Goal: Task Accomplishment & Management: Manage account settings

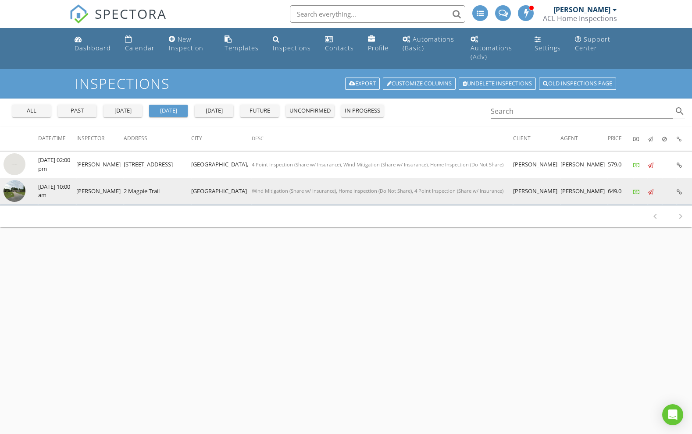
click at [20, 185] on img at bounding box center [15, 191] width 22 height 22
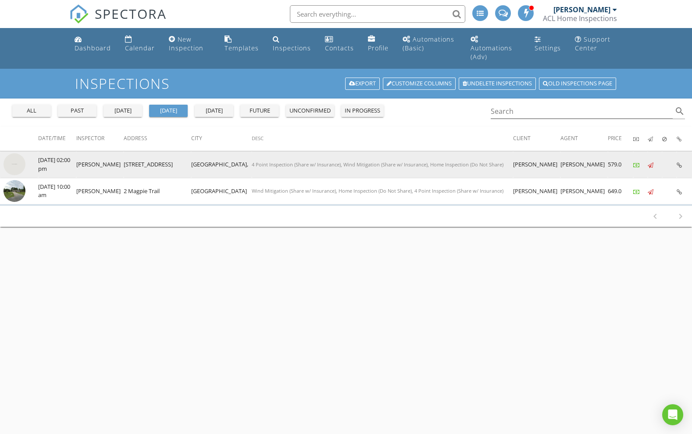
click at [16, 156] on img at bounding box center [15, 164] width 22 height 22
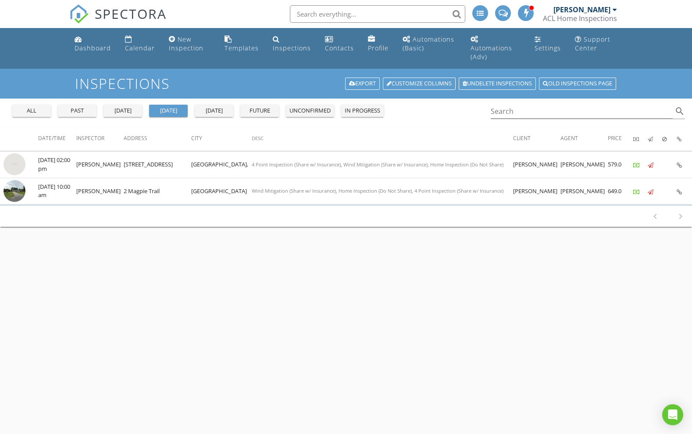
click at [357, 13] on input "text" at bounding box center [377, 14] width 175 height 18
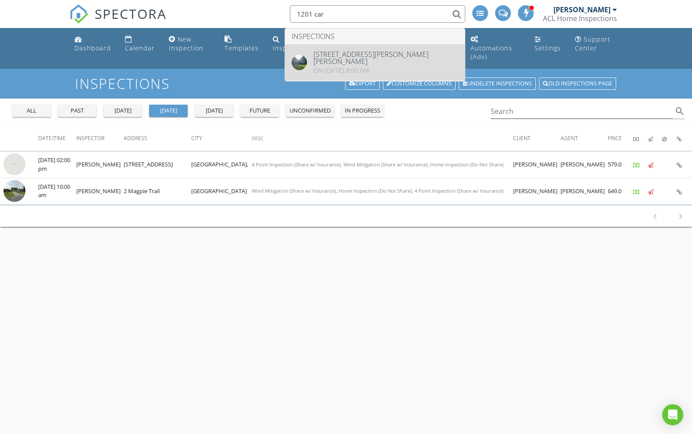
type input "1201 car"
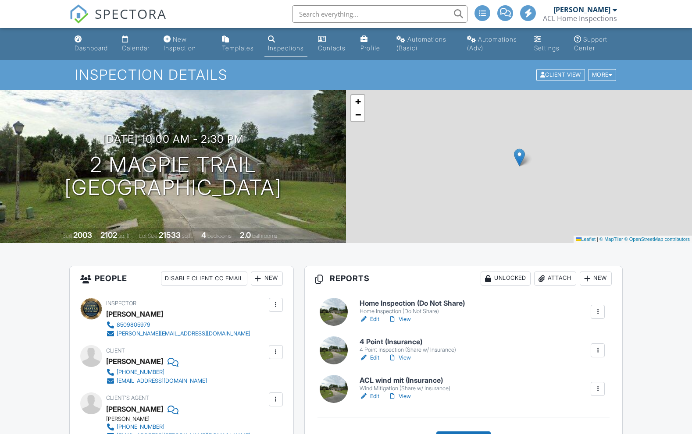
click at [411, 385] on h6 "ACL wind mit (Insurance)" at bounding box center [404, 381] width 91 height 8
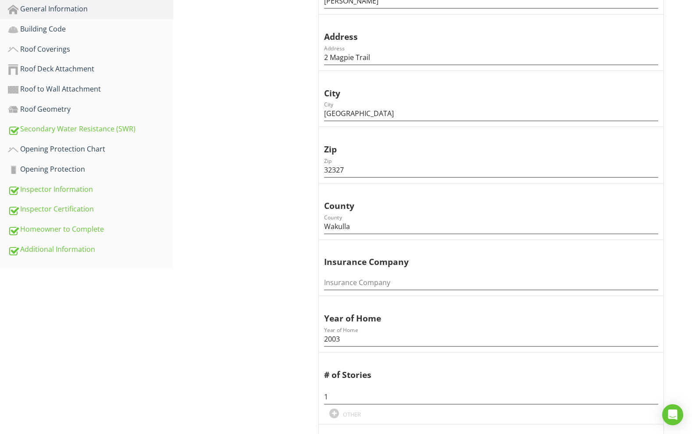
scroll to position [313, 0]
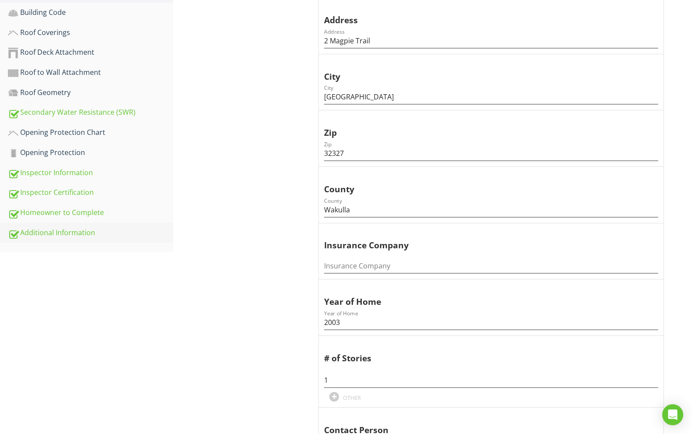
click at [108, 227] on div "Additional Information" at bounding box center [90, 232] width 165 height 11
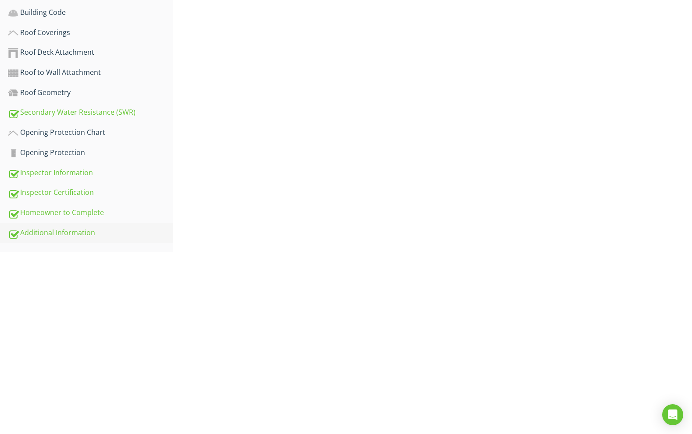
scroll to position [159, 0]
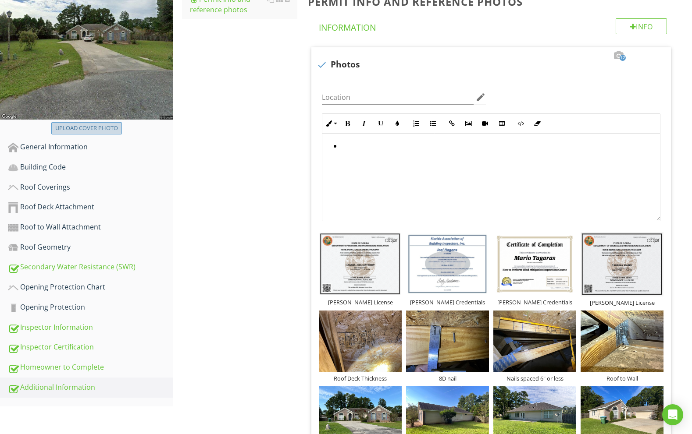
click at [84, 124] on div "Upload cover photo" at bounding box center [86, 128] width 63 height 9
type input "C:\fakepath\photo-26.jpg"
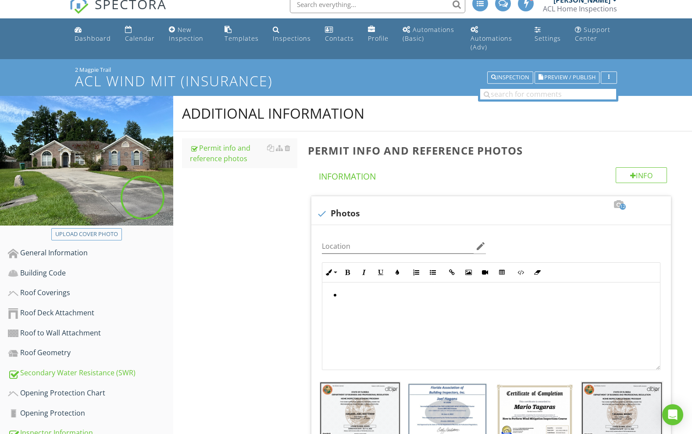
scroll to position [7, 0]
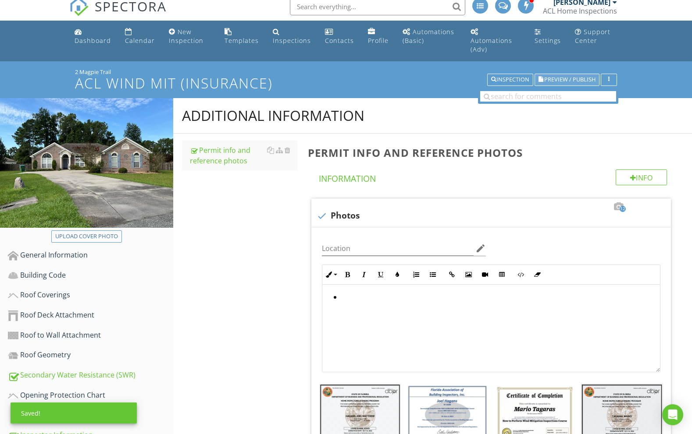
click at [575, 77] on span "Preview / Publish" at bounding box center [569, 80] width 51 height 6
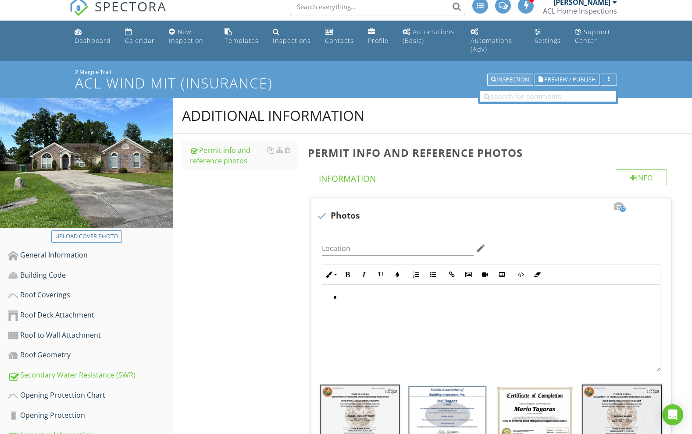
click at [519, 77] on div "Inspection" at bounding box center [510, 80] width 38 height 6
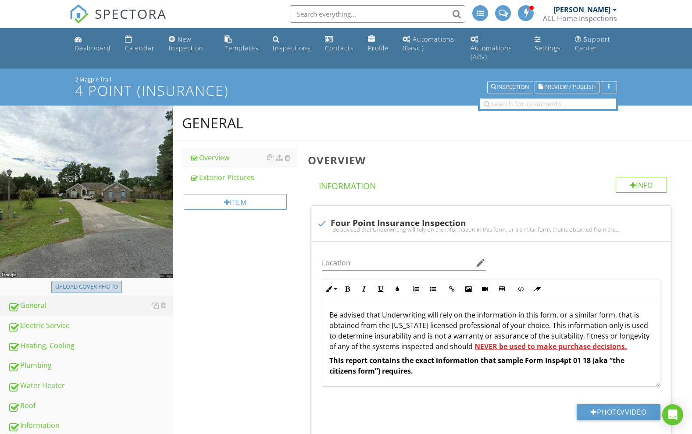
click at [106, 283] on div "Upload cover photo" at bounding box center [86, 287] width 63 height 9
type input "C:\fakepath\photo-26.jpg"
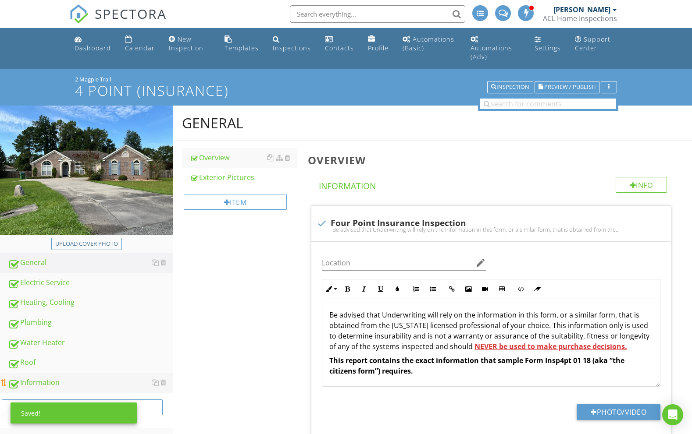
click at [94, 377] on div "Information" at bounding box center [90, 382] width 165 height 11
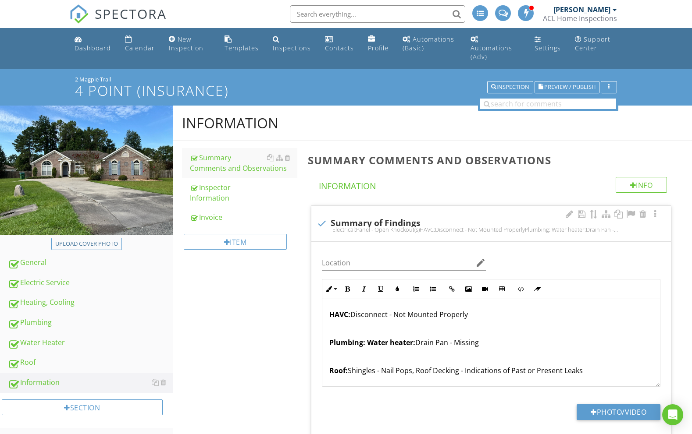
scroll to position [28, 0]
click at [564, 85] on span "Preview / Publish" at bounding box center [569, 88] width 51 height 6
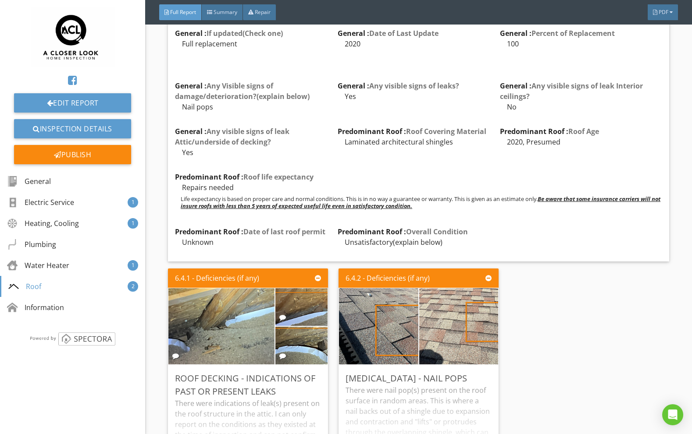
scroll to position [5800, 0]
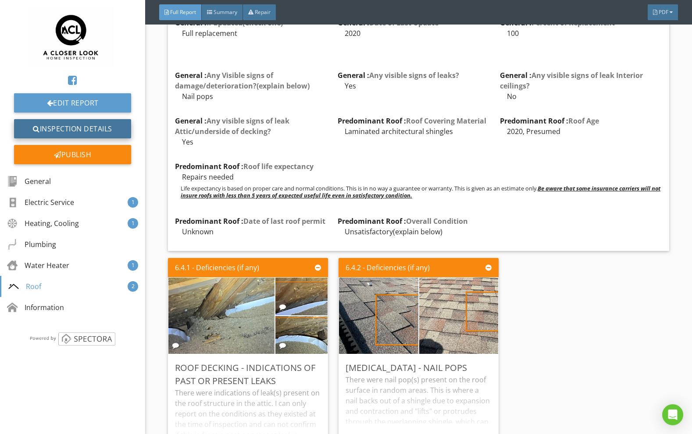
click at [85, 131] on link "Inspection Details" at bounding box center [72, 128] width 117 height 19
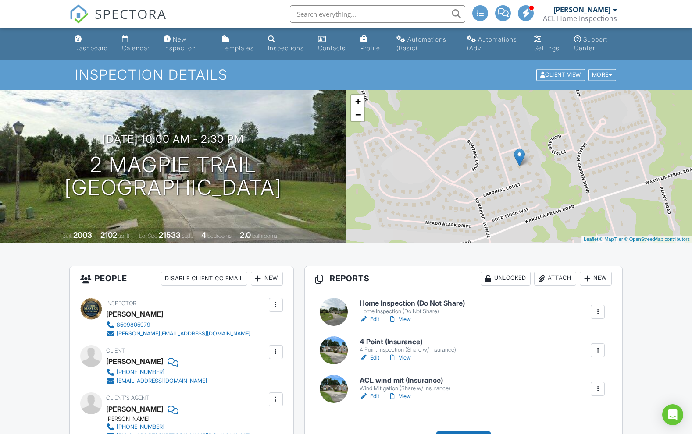
click at [410, 308] on h6 "Home Inspection (Do Not Share)" at bounding box center [411, 304] width 105 height 8
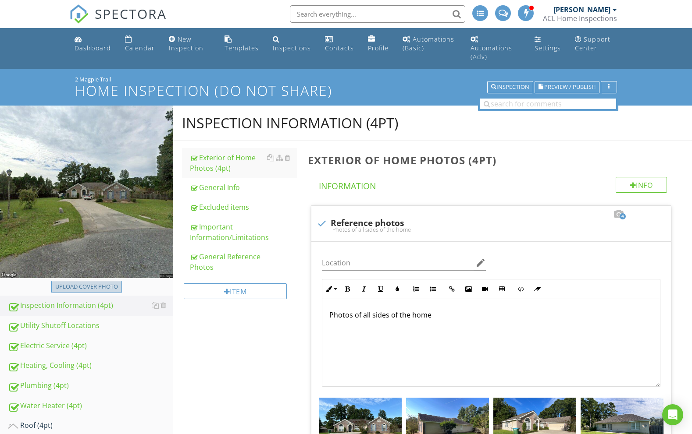
click at [107, 283] on div "Upload cover photo" at bounding box center [86, 287] width 63 height 9
type input "C:\fakepath\photo-26.jpg"
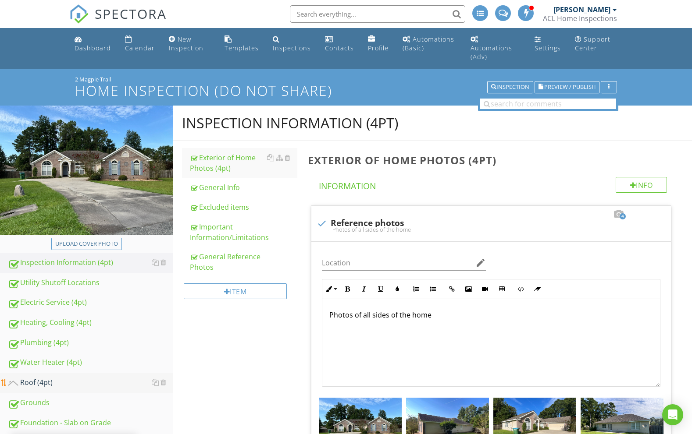
click at [82, 377] on div "Roof (4pt)" at bounding box center [90, 382] width 165 height 11
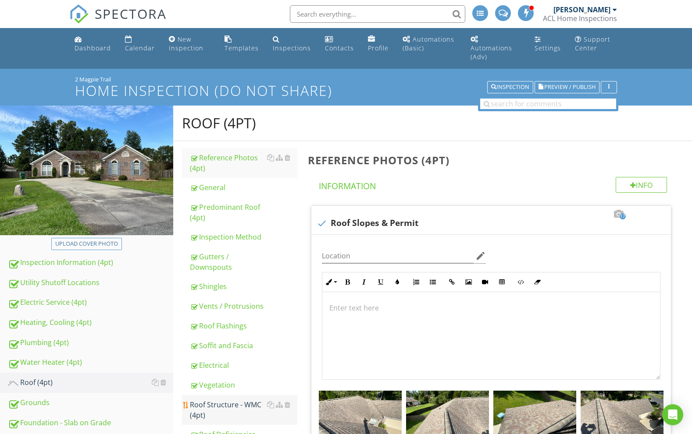
click at [248, 401] on div "Roof Structure - WMC (4pt)" at bounding box center [244, 410] width 108 height 21
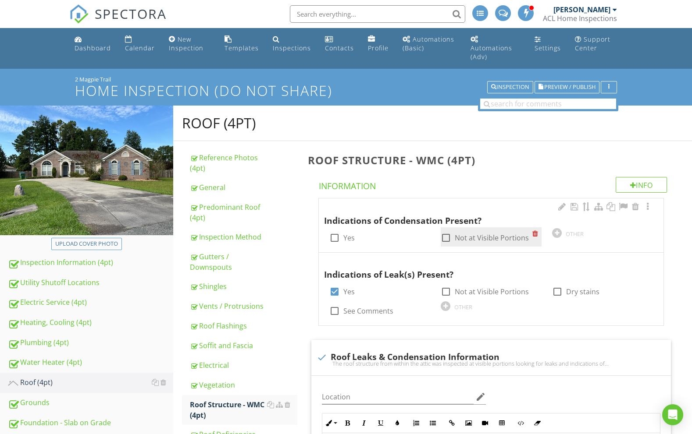
click at [446, 231] on div at bounding box center [445, 238] width 15 height 15
checkbox input "true"
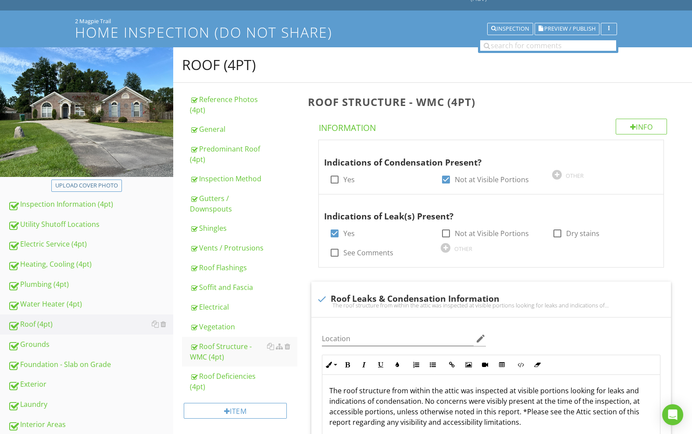
scroll to position [39, 0]
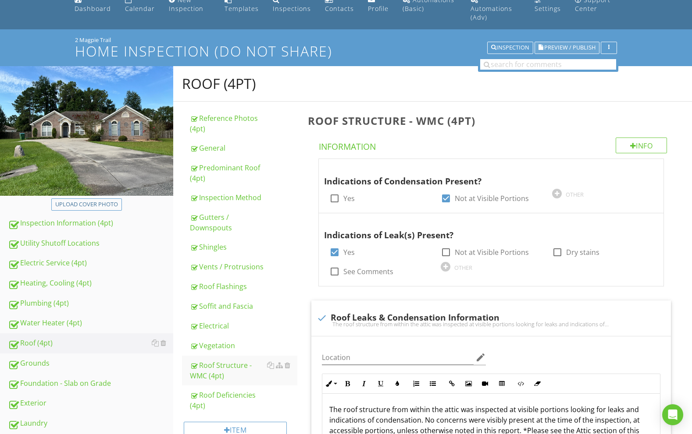
click at [561, 45] on span "Preview / Publish" at bounding box center [569, 48] width 51 height 6
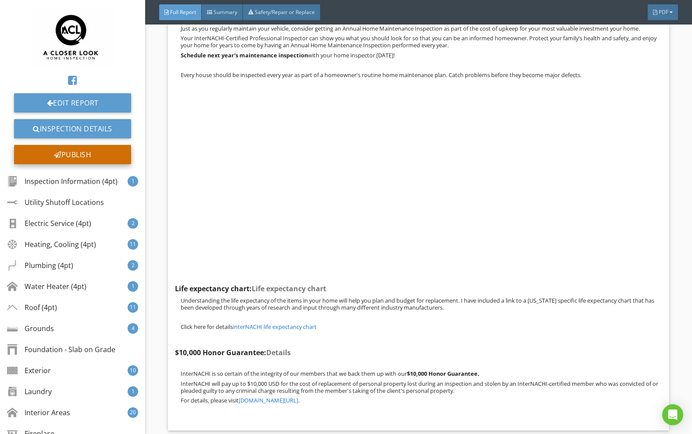
scroll to position [30127, 0]
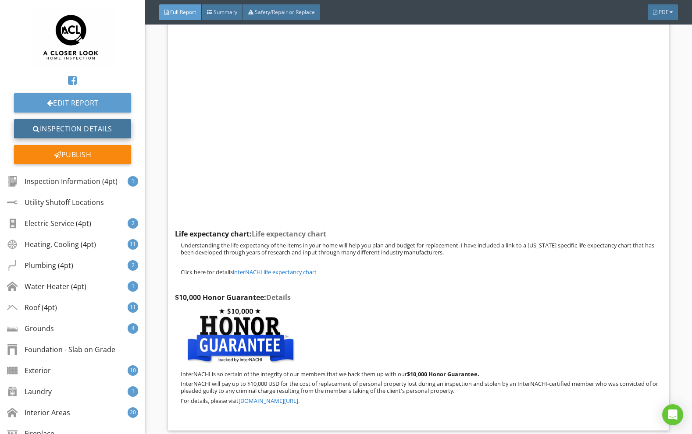
click at [71, 126] on link "Inspection Details" at bounding box center [72, 128] width 117 height 19
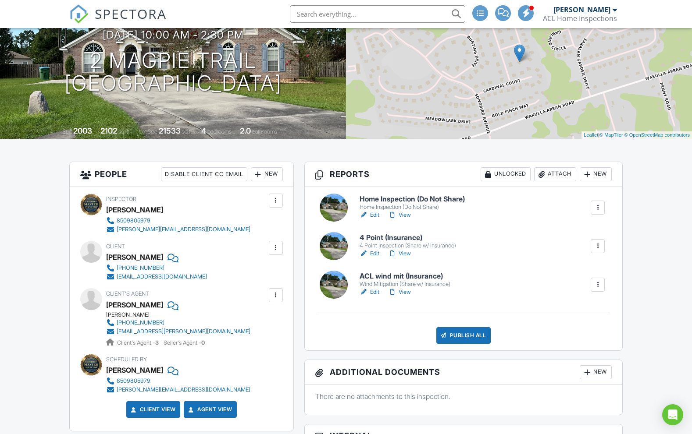
scroll to position [126, 0]
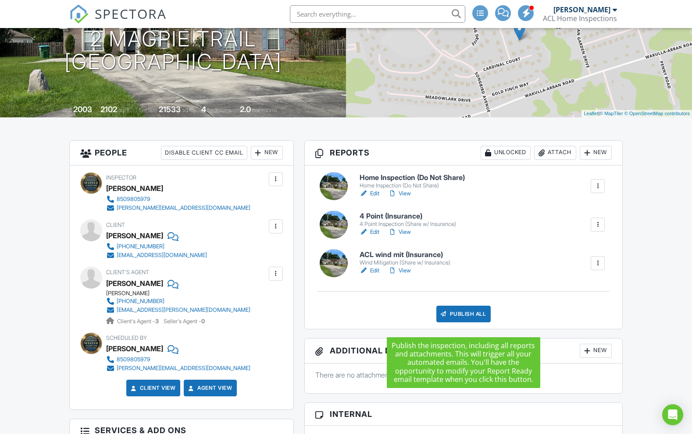
click at [460, 320] on div "Publish All" at bounding box center [463, 314] width 55 height 17
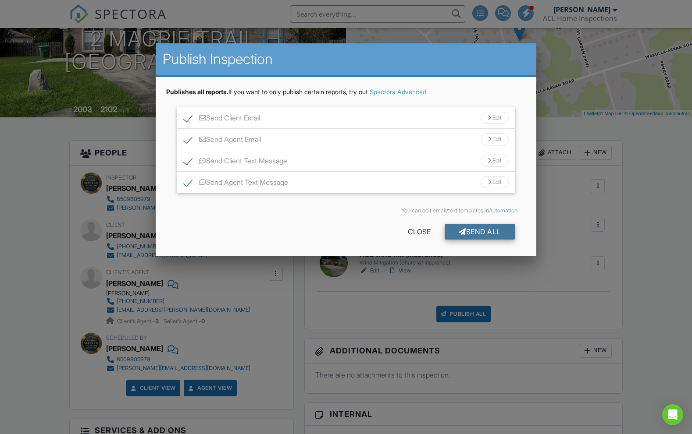
click at [469, 231] on div "Send All" at bounding box center [479, 232] width 70 height 16
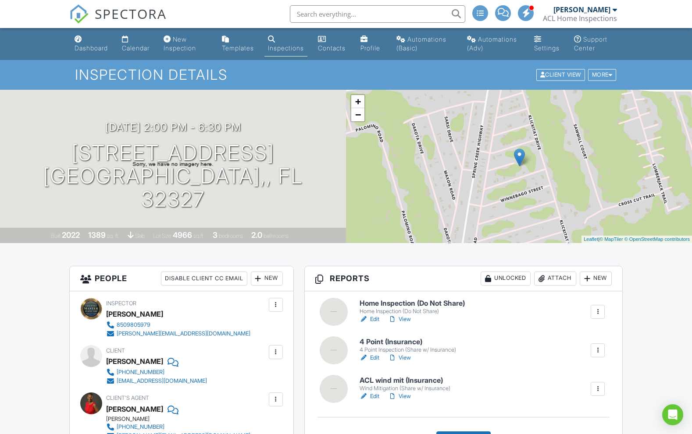
click at [403, 385] on h6 "ACL wind mit (Insurance)" at bounding box center [404, 381] width 91 height 8
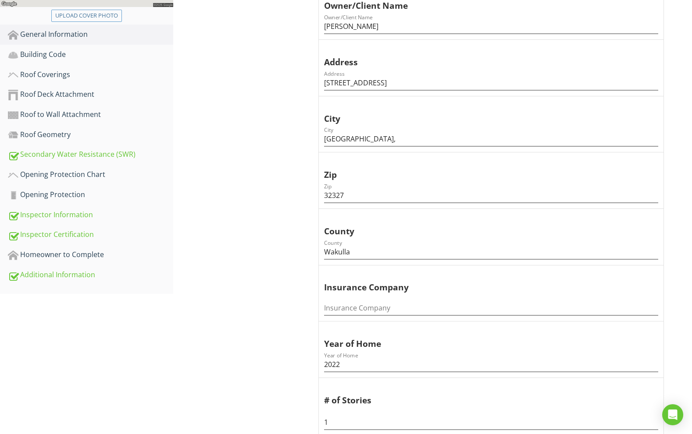
scroll to position [280, 0]
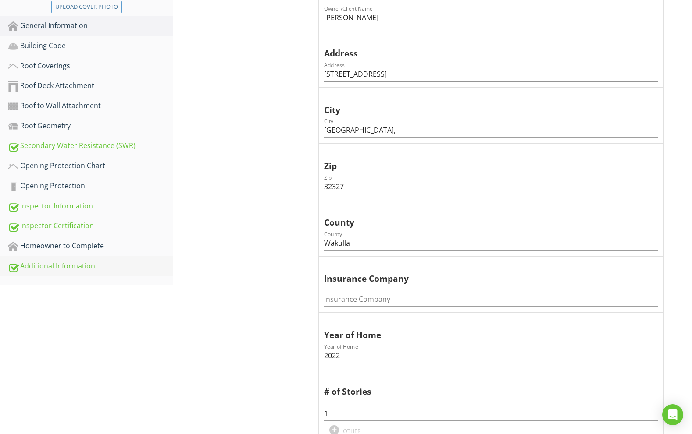
click at [107, 261] on div "Additional Information" at bounding box center [90, 266] width 165 height 11
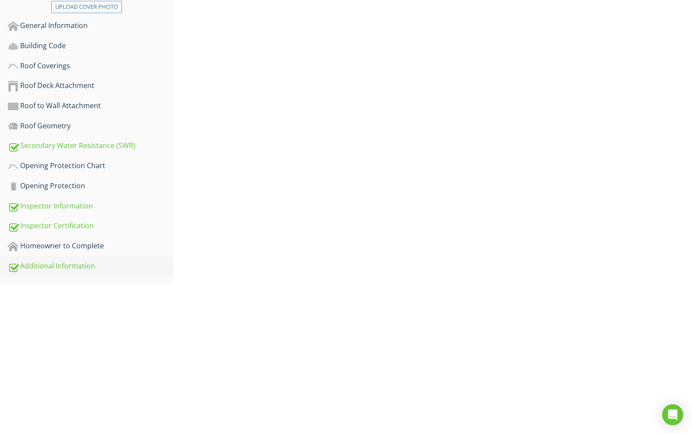
scroll to position [181, 0]
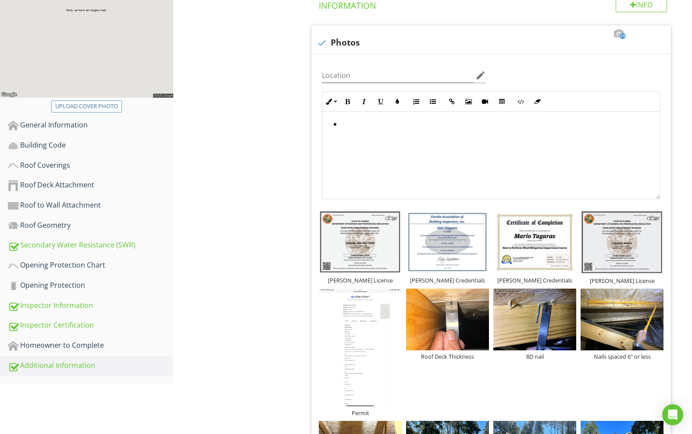
click at [92, 102] on div "Upload cover photo" at bounding box center [86, 106] width 63 height 9
type input "C:\fakepath\photo-27.jpg"
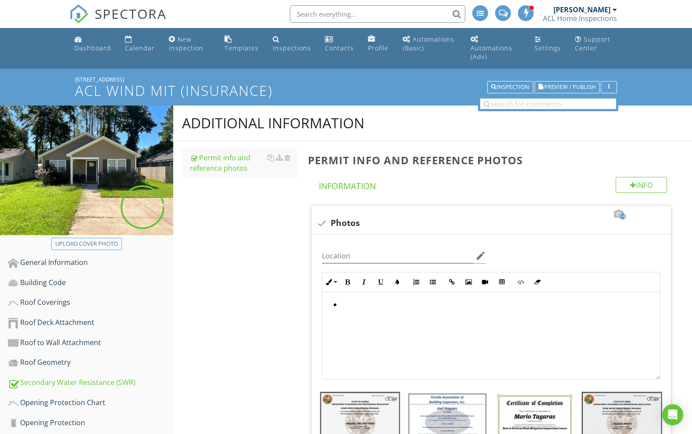
scroll to position [0, 0]
click at [96, 257] on div "General Information" at bounding box center [90, 262] width 165 height 11
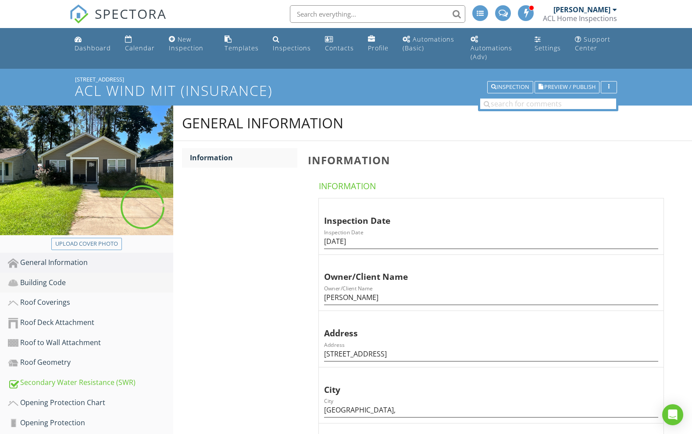
click at [94, 277] on div "Building Code" at bounding box center [90, 282] width 165 height 11
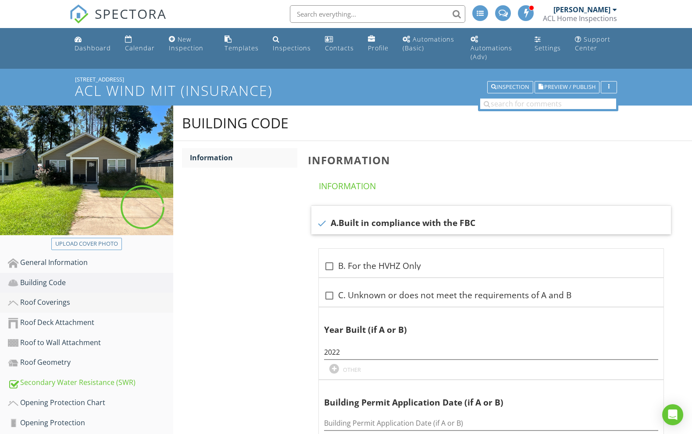
click at [93, 293] on link "Roof Coverings" at bounding box center [90, 303] width 165 height 20
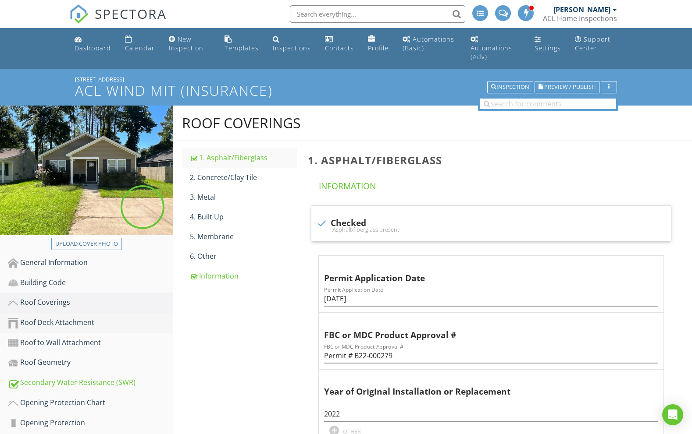
click at [99, 317] on div "Roof Deck Attachment" at bounding box center [90, 322] width 165 height 11
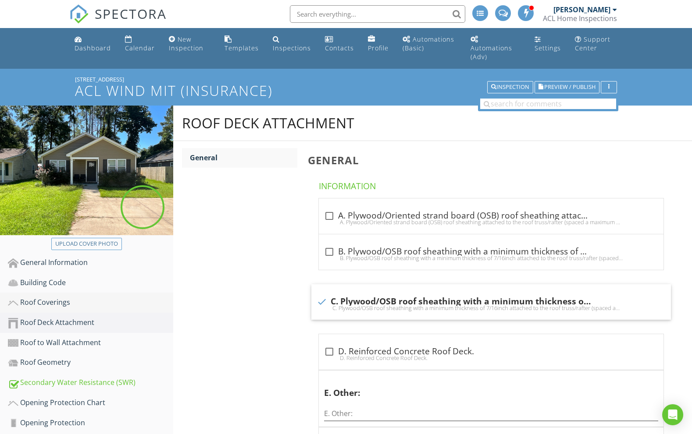
click at [101, 297] on div "Roof Coverings" at bounding box center [90, 302] width 165 height 11
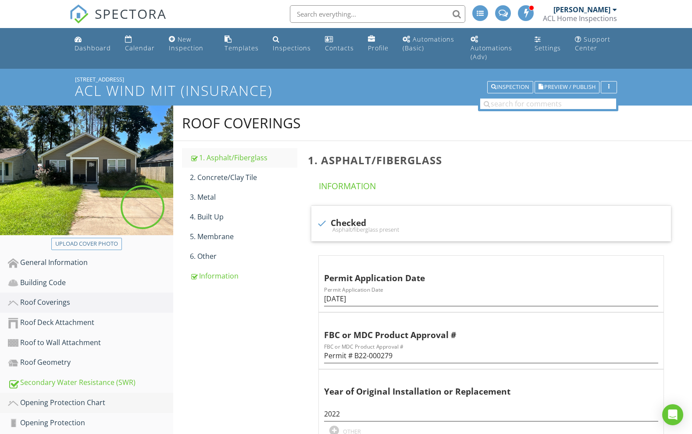
click at [111, 398] on div "Opening Protection Chart" at bounding box center [90, 403] width 165 height 11
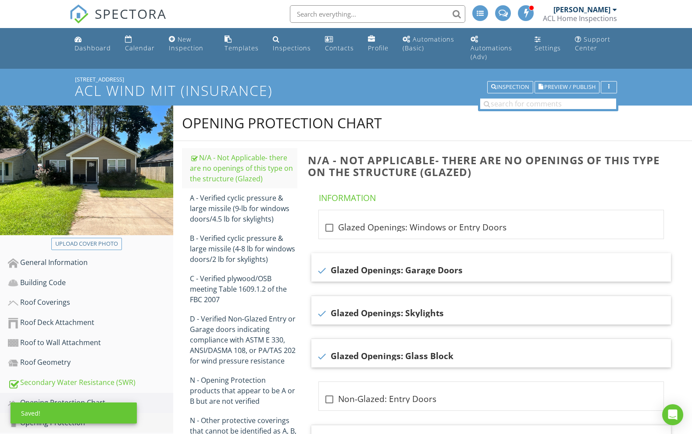
click at [106, 408] on div "Saved!" at bounding box center [74, 413] width 126 height 21
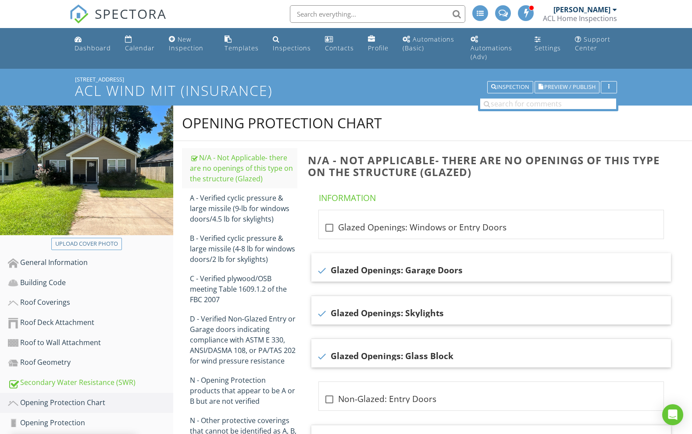
click at [569, 85] on span "Preview / Publish" at bounding box center [569, 88] width 51 height 6
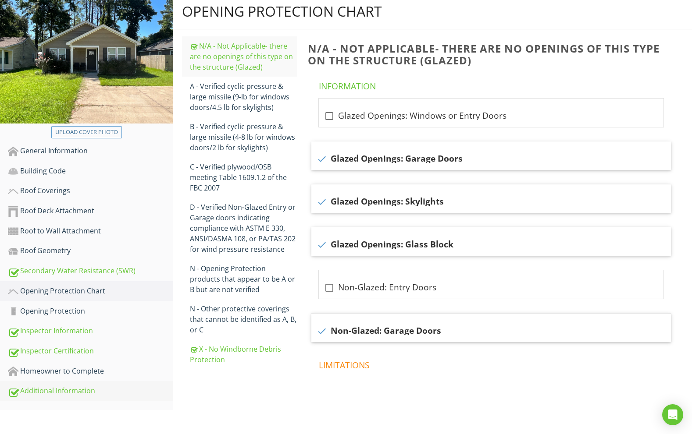
scroll to position [111, 0]
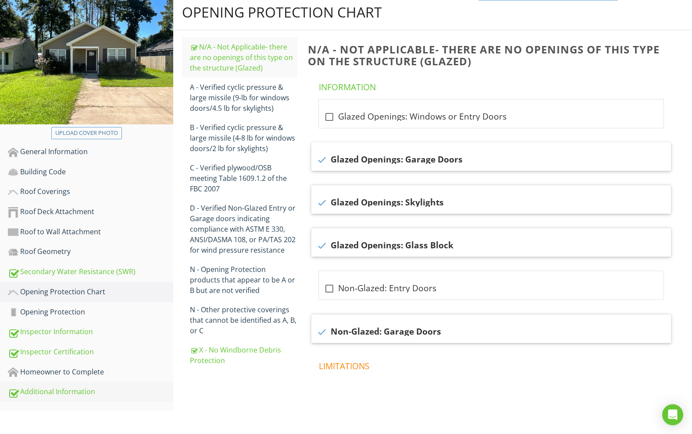
click at [102, 387] on div "Additional Information" at bounding box center [90, 392] width 165 height 11
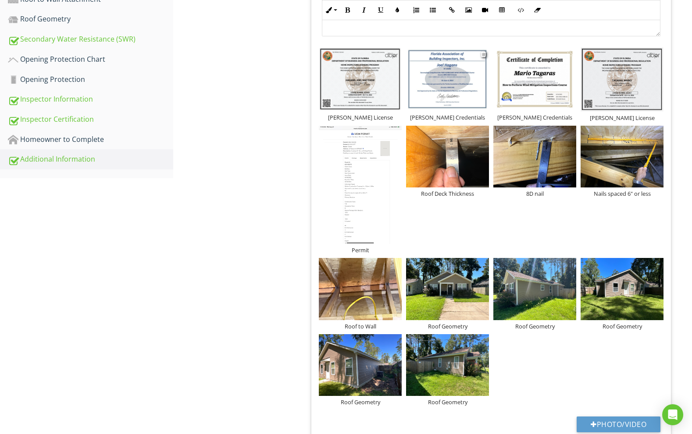
scroll to position [365, 0]
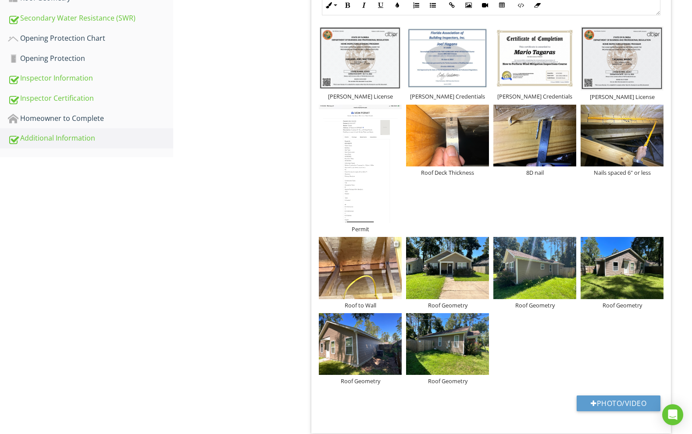
click at [376, 302] on div "Roof to Wall" at bounding box center [360, 305] width 83 height 7
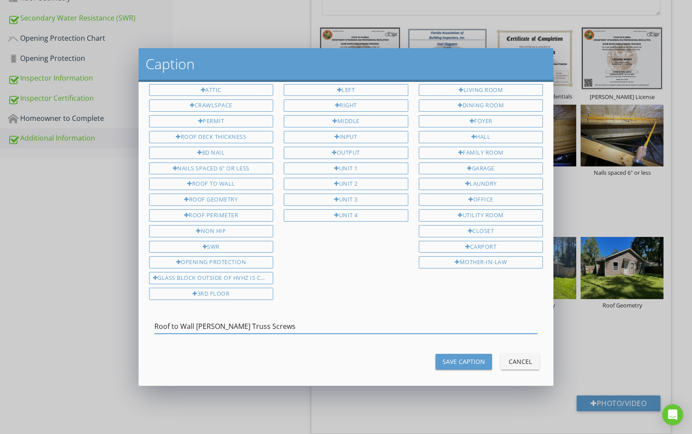
scroll to position [55, 0]
type input "Roof to Wall Simpson Truss Screws"
click at [462, 358] on div "Save Caption" at bounding box center [463, 362] width 43 height 9
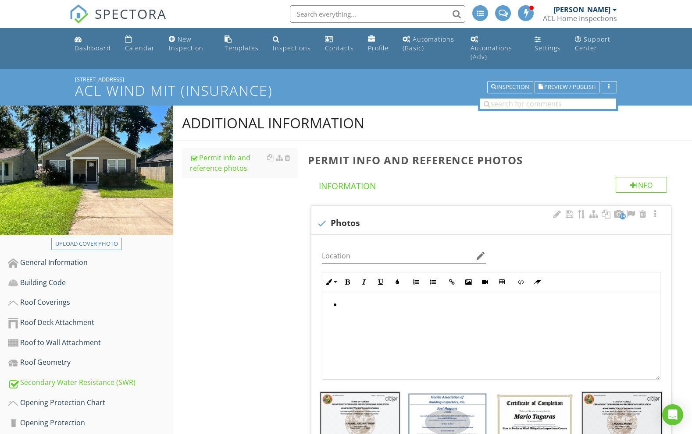
scroll to position [0, 0]
click at [501, 84] on div "Inspection" at bounding box center [510, 87] width 38 height 6
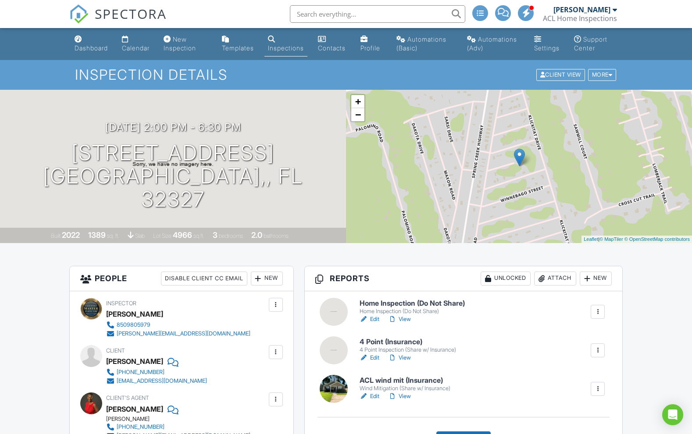
click at [401, 346] on h6 "4 Point (Insurance)" at bounding box center [407, 342] width 96 height 8
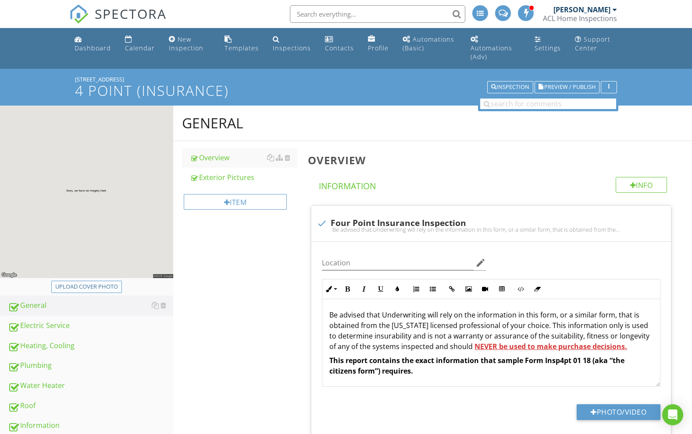
click at [107, 283] on div "Upload cover photo" at bounding box center [86, 287] width 63 height 9
type input "C:\fakepath\photo-27.jpg"
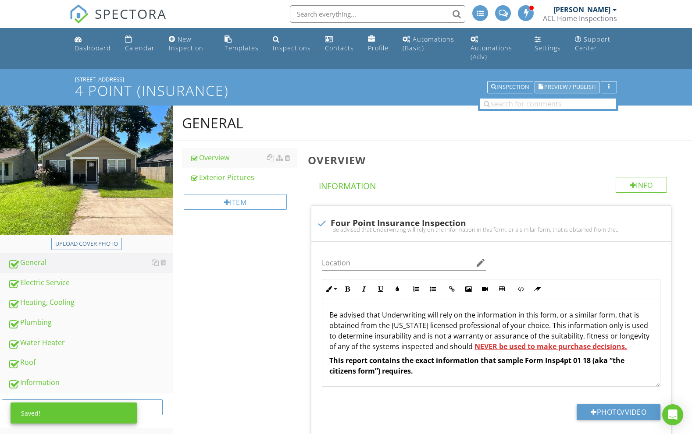
click at [562, 85] on span "Preview / Publish" at bounding box center [569, 88] width 51 height 6
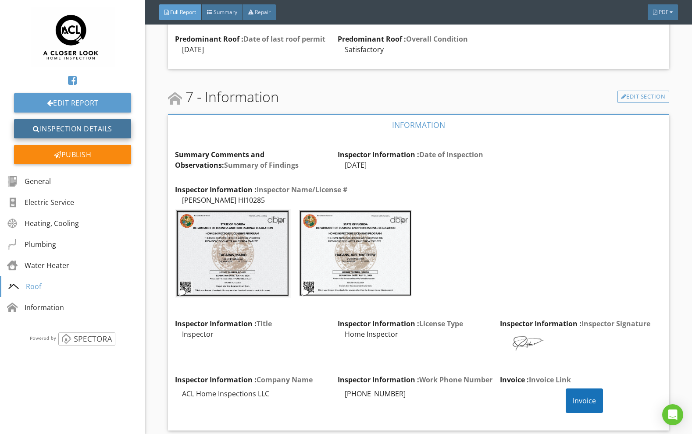
scroll to position [5709, 0]
click at [81, 134] on link "Inspection Details" at bounding box center [72, 128] width 117 height 19
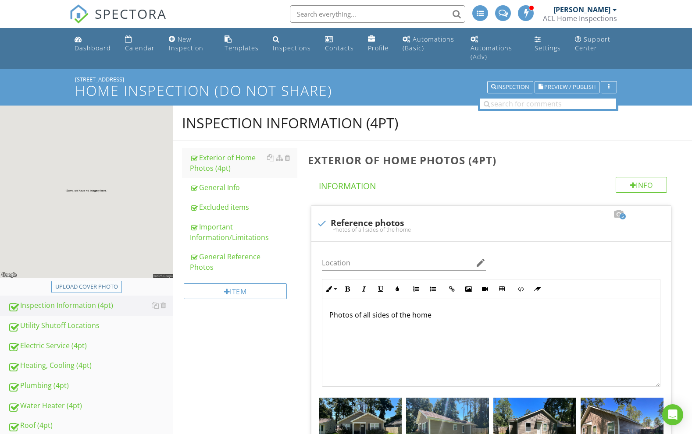
click at [110, 283] on div "Upload cover photo" at bounding box center [86, 287] width 63 height 9
type input "C:\fakepath\photo-27.jpg"
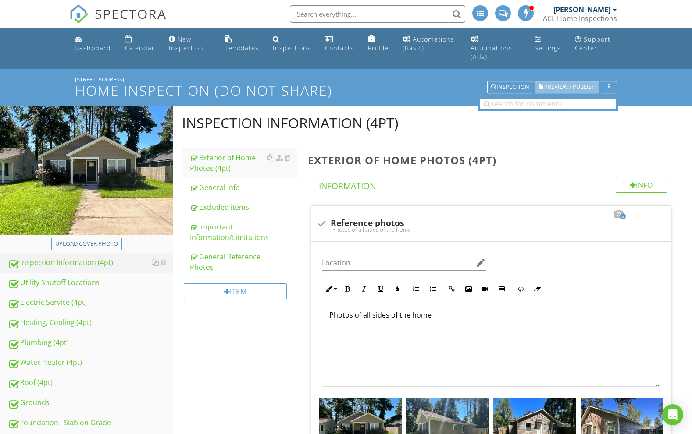
click at [565, 85] on span "Preview / Publish" at bounding box center [569, 88] width 51 height 6
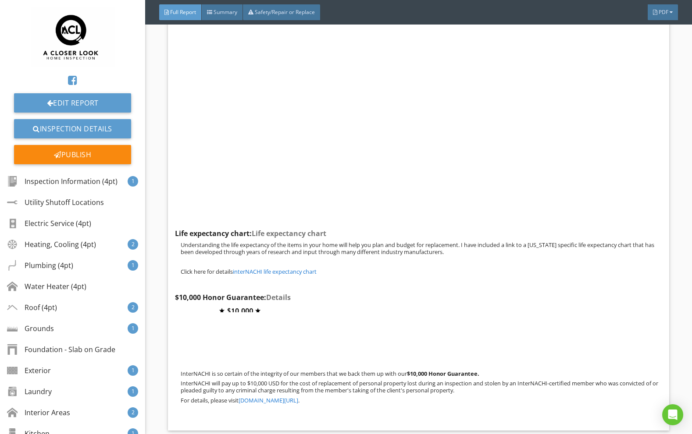
scroll to position [23333, 0]
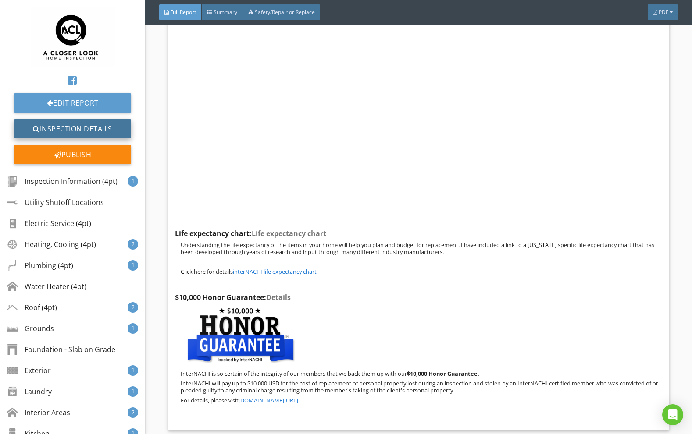
click at [91, 126] on link "Inspection Details" at bounding box center [72, 128] width 117 height 19
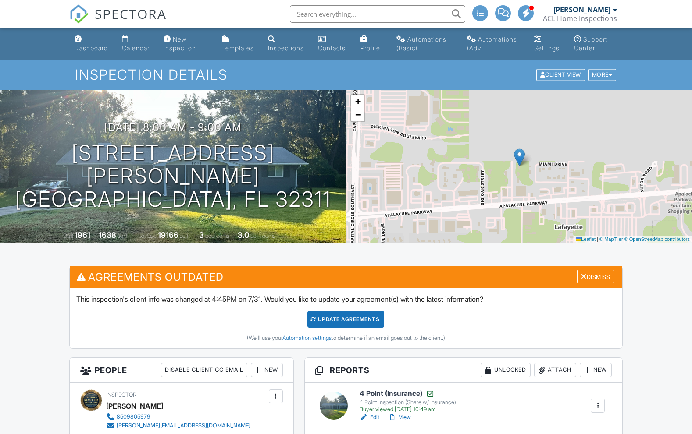
click at [402, 390] on h6 "4 Point (Insurance)" at bounding box center [407, 394] width 96 height 9
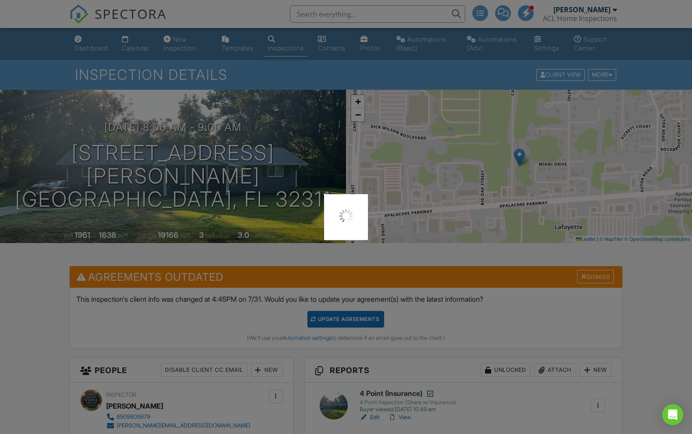
scroll to position [150, 0]
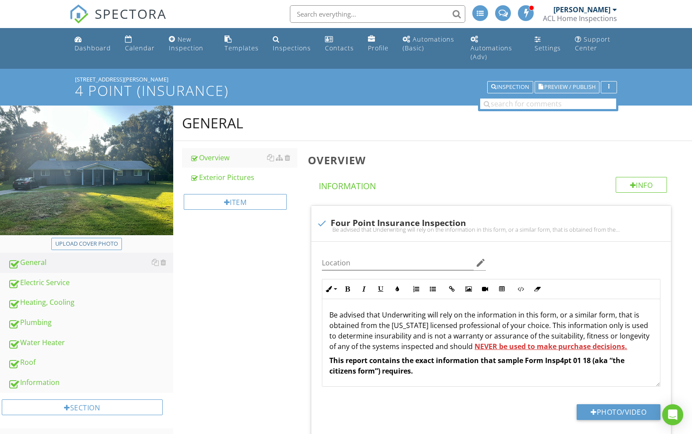
click at [575, 85] on span "Preview / Publish" at bounding box center [569, 88] width 51 height 6
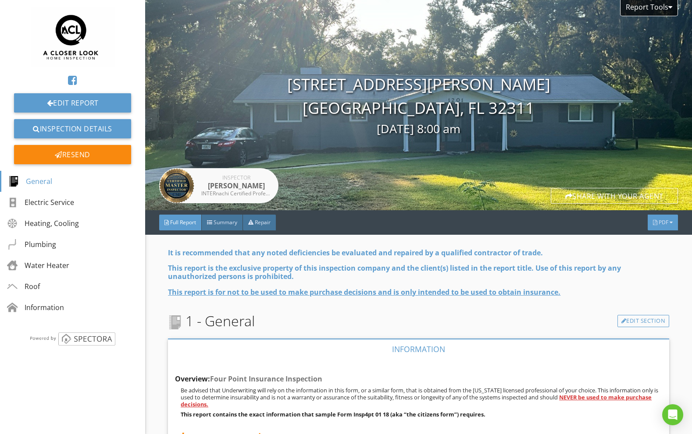
click at [668, 223] on div "PDF" at bounding box center [662, 223] width 30 height 16
click at [649, 255] on div "Full Report" at bounding box center [651, 257] width 56 height 11
click at [82, 131] on link "Inspection Details" at bounding box center [72, 128] width 117 height 19
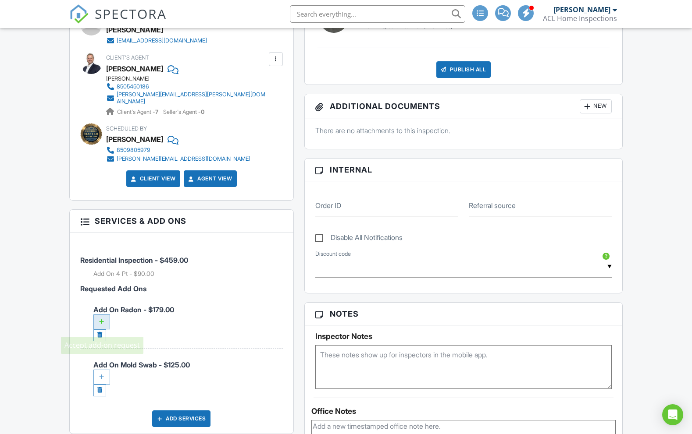
click at [103, 326] on div at bounding box center [101, 322] width 17 height 15
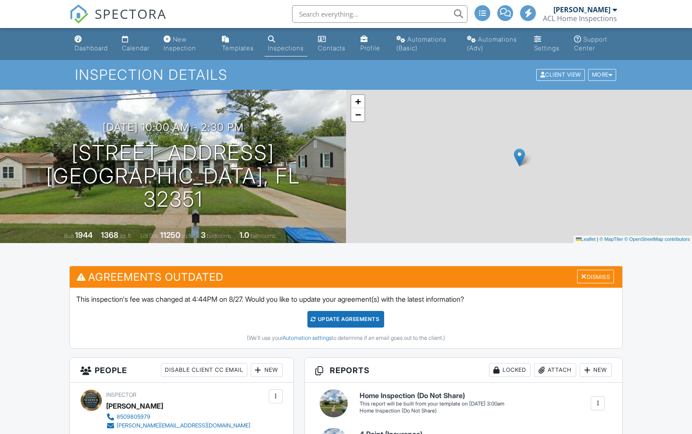
scroll to position [31, 0]
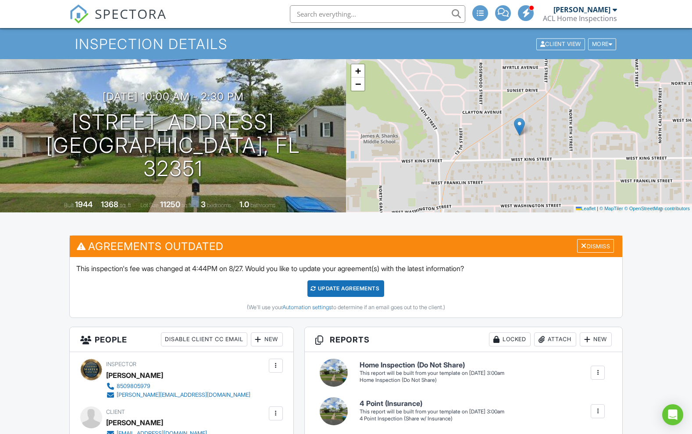
click at [355, 14] on input "text" at bounding box center [377, 14] width 175 height 18
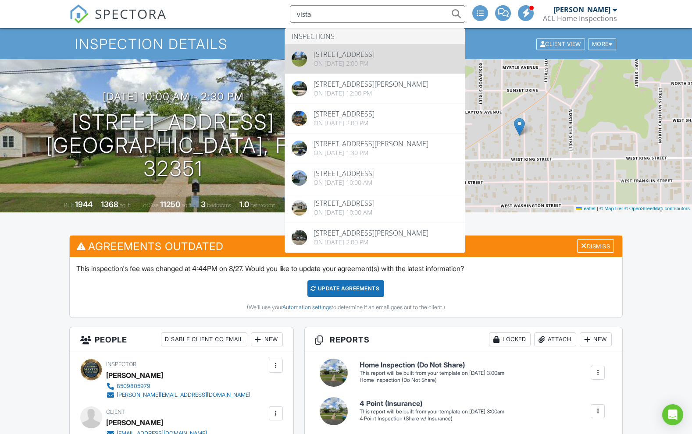
type input "vista"
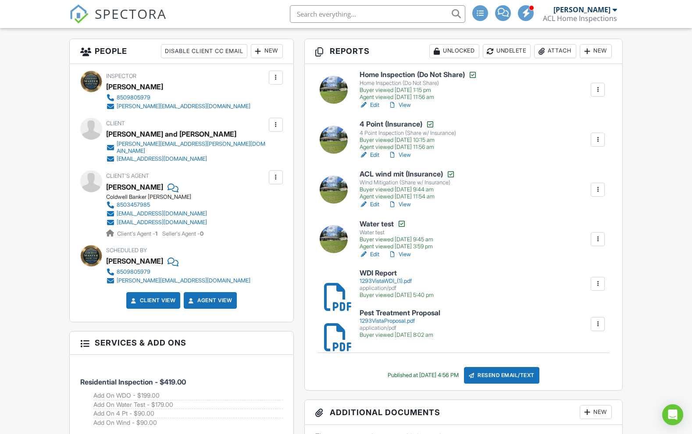
click at [549, 55] on div "Attach" at bounding box center [555, 51] width 42 height 14
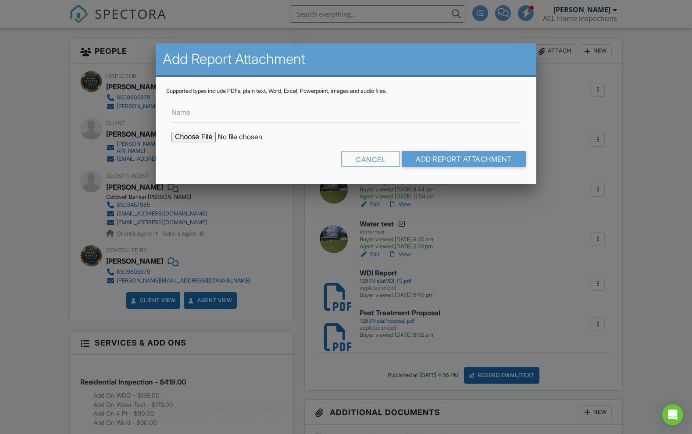
click at [205, 137] on input "file" at bounding box center [245, 137] width 149 height 11
type input "C:\fakepath\FHA Report-ACL HI (1293 Vista Rd) 08-19-25.pdf"
click at [205, 117] on input "Name" at bounding box center [345, 112] width 349 height 21
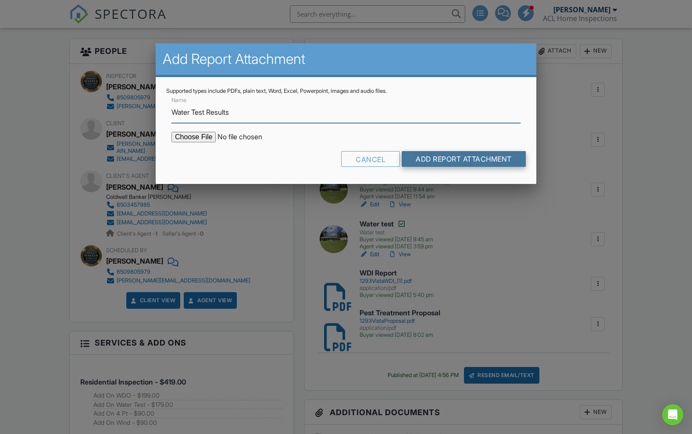
type input "Water Test Results"
click at [451, 160] on input "Add Report Attachment" at bounding box center [463, 159] width 124 height 16
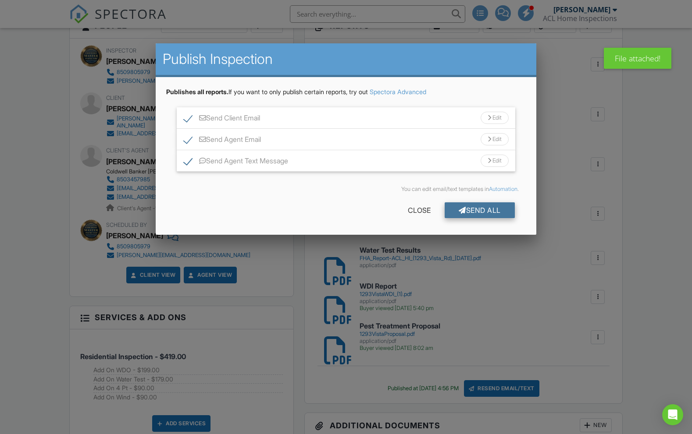
click at [460, 208] on div at bounding box center [461, 210] width 7 height 7
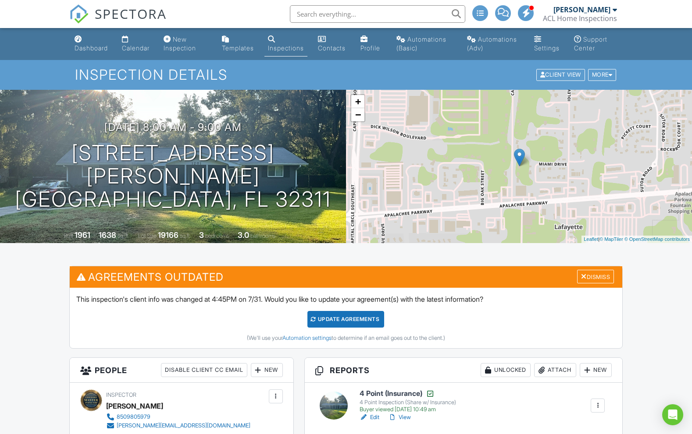
click at [289, 45] on div "Inspections" at bounding box center [286, 47] width 36 height 7
